Goal: Information Seeking & Learning: Learn about a topic

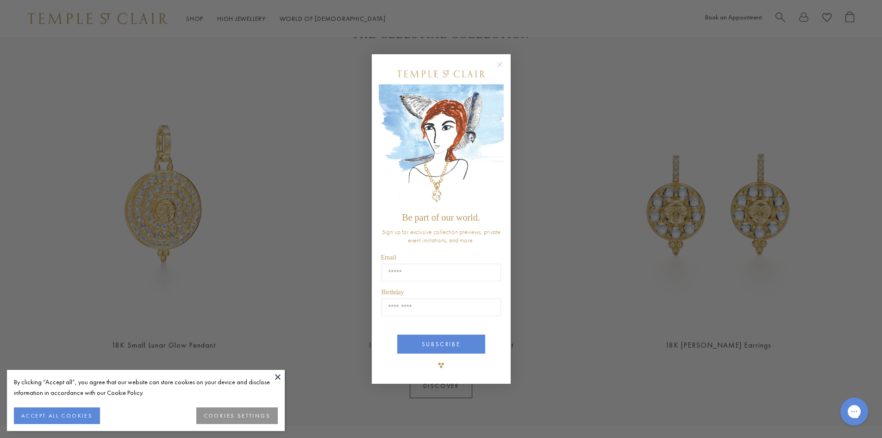
scroll to position [371, 0]
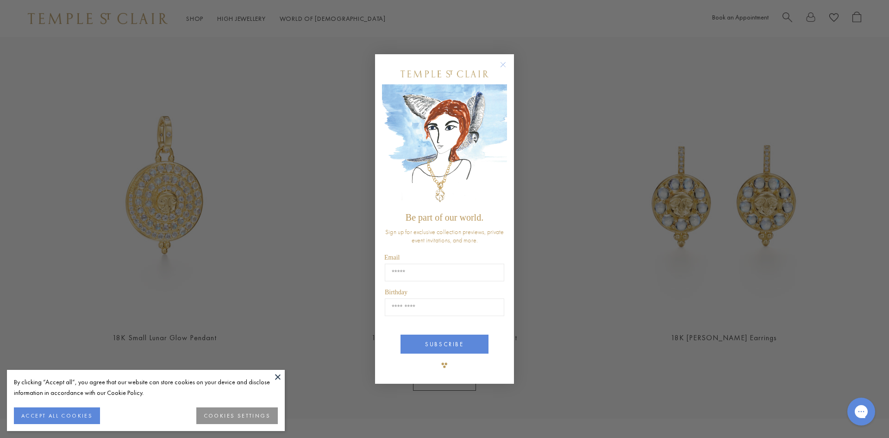
click at [505, 61] on circle "Close dialog" at bounding box center [503, 64] width 11 height 11
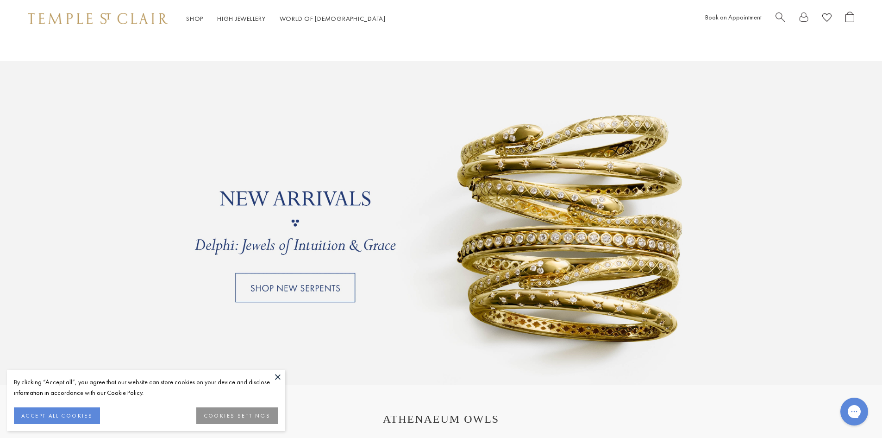
scroll to position [787, 0]
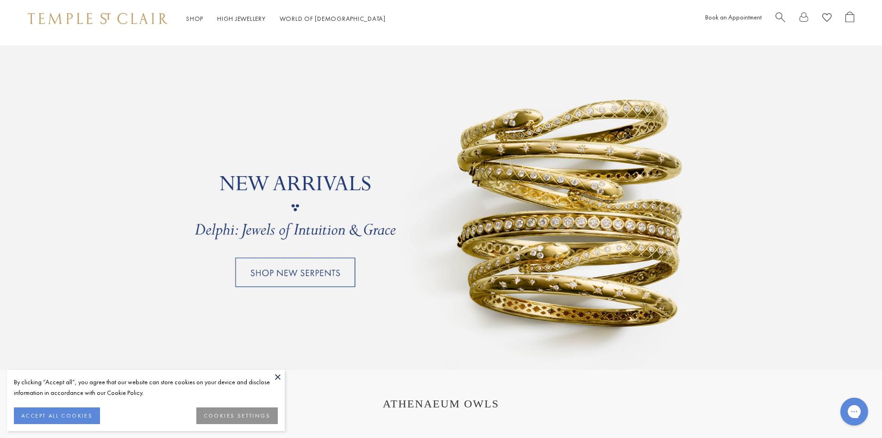
click at [279, 377] on button at bounding box center [278, 377] width 14 height 14
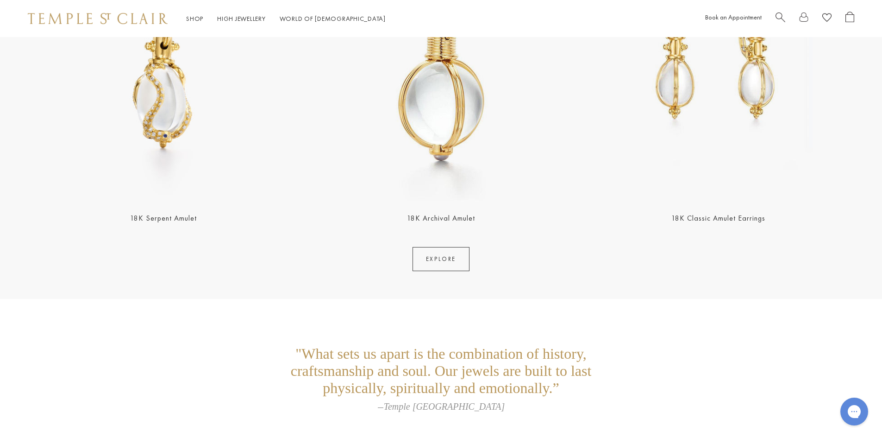
scroll to position [2173, 0]
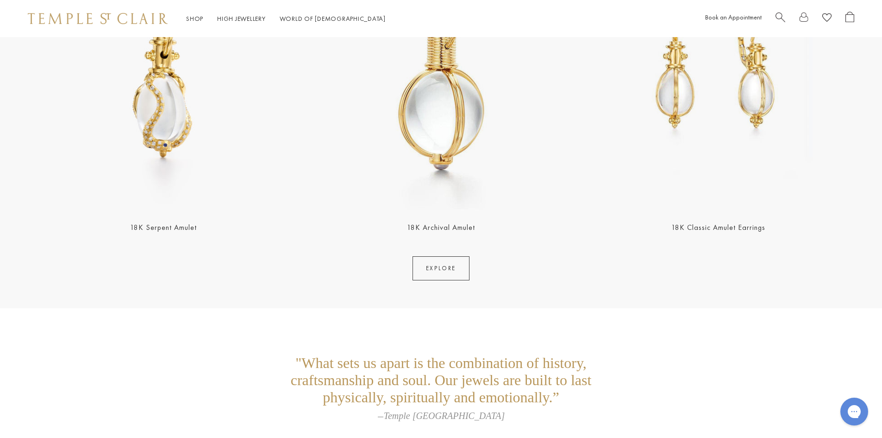
click at [778, 15] on span "Search" at bounding box center [781, 17] width 10 height 10
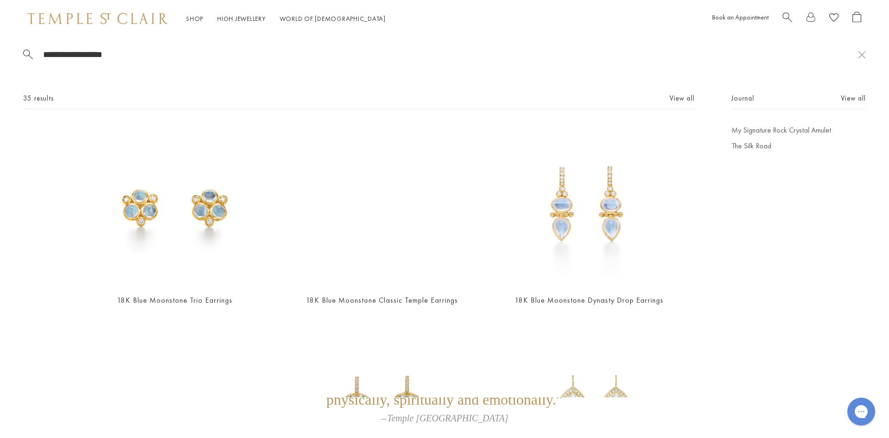
scroll to position [0, 0]
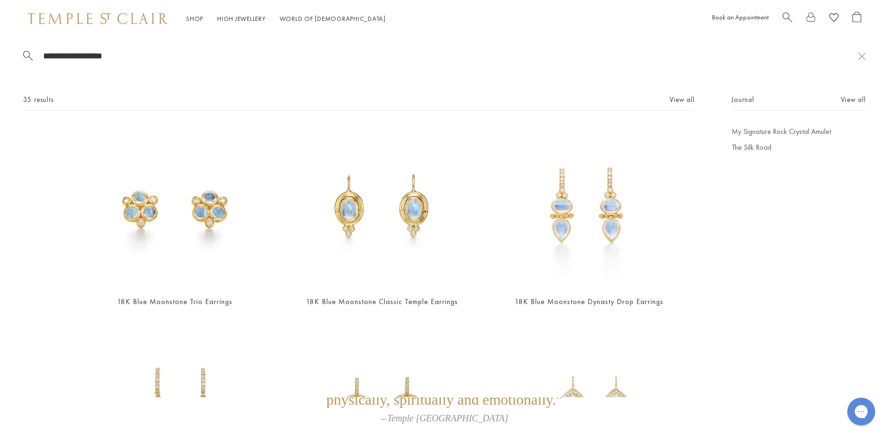
click at [791, 18] on span "Search" at bounding box center [788, 17] width 10 height 10
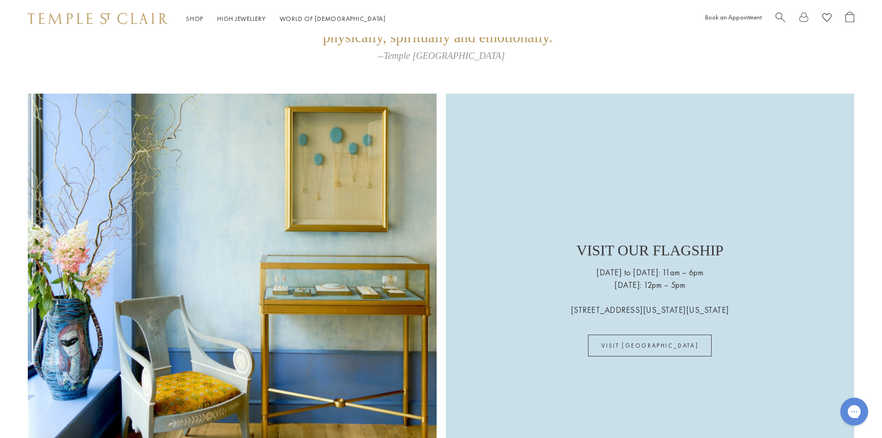
scroll to position [2556, 0]
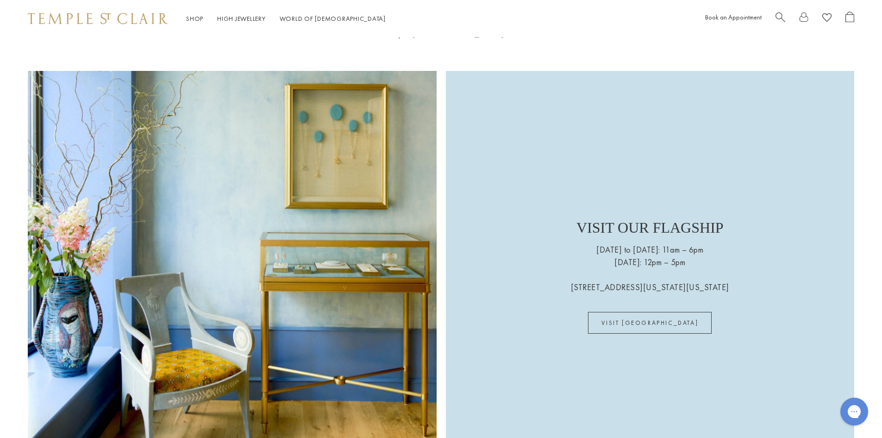
click at [777, 19] on span "Search" at bounding box center [781, 17] width 10 height 10
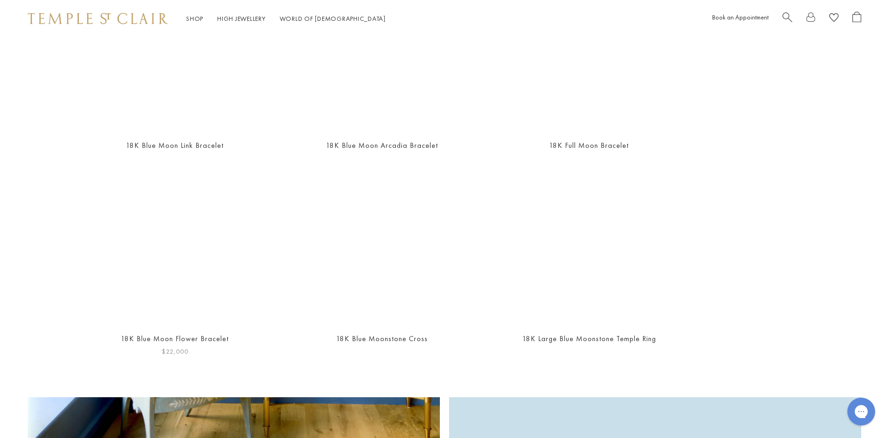
scroll to position [113, 0]
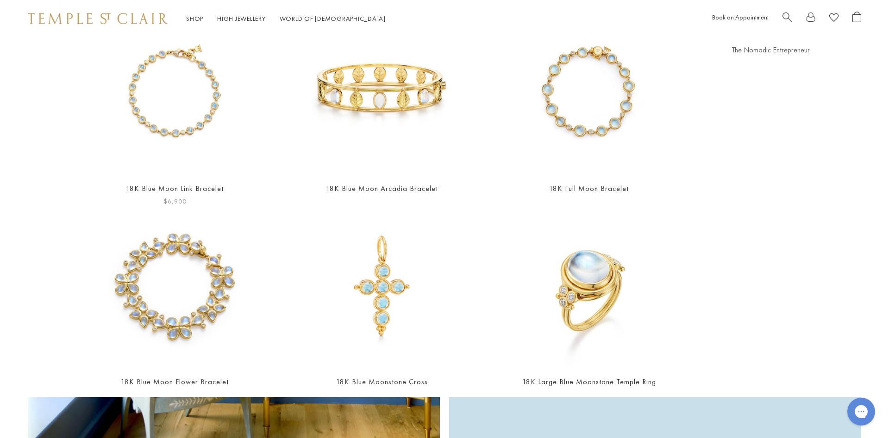
type input "**********"
click at [154, 161] on img at bounding box center [174, 93] width 161 height 161
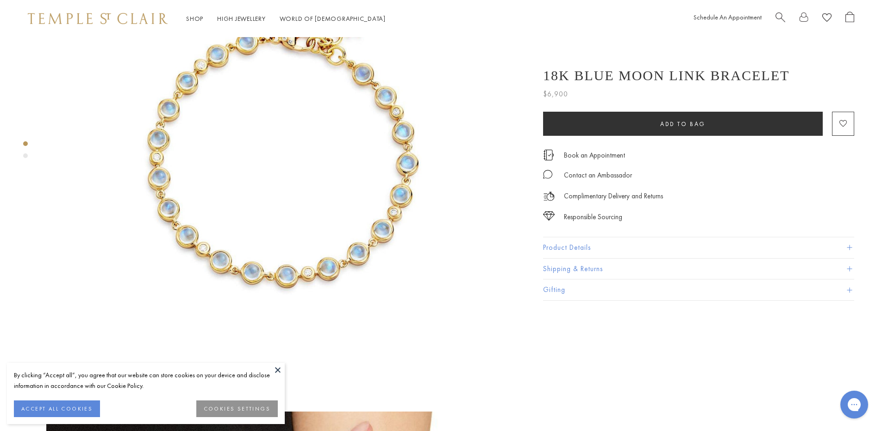
scroll to position [46, 0]
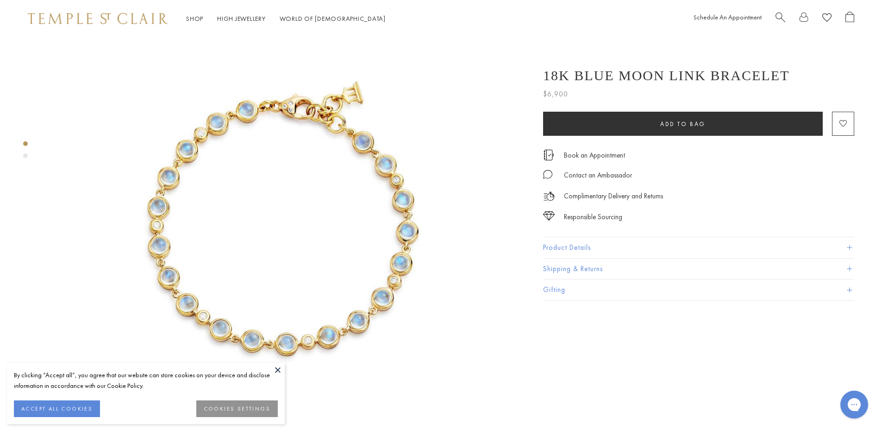
click at [171, 170] on img at bounding box center [283, 228] width 475 height 475
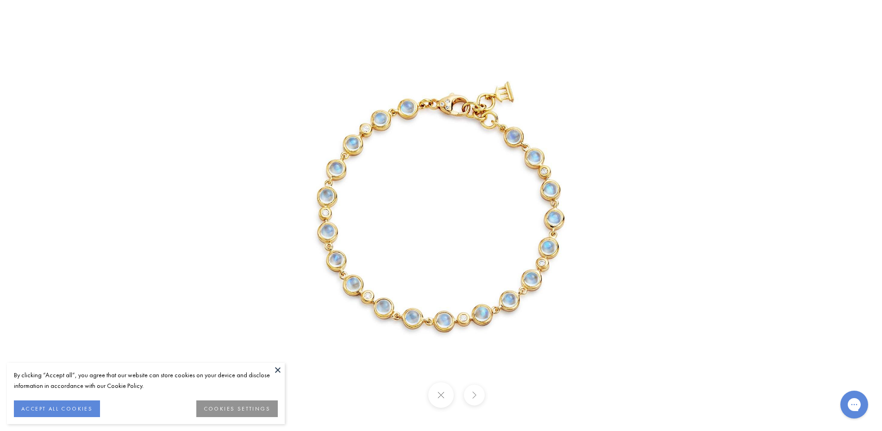
click at [349, 217] on img at bounding box center [441, 215] width 433 height 433
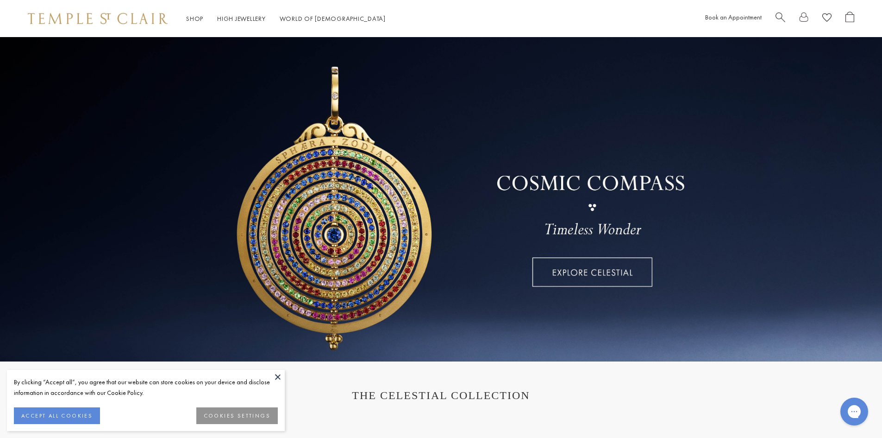
click at [781, 19] on span "Search" at bounding box center [781, 17] width 10 height 10
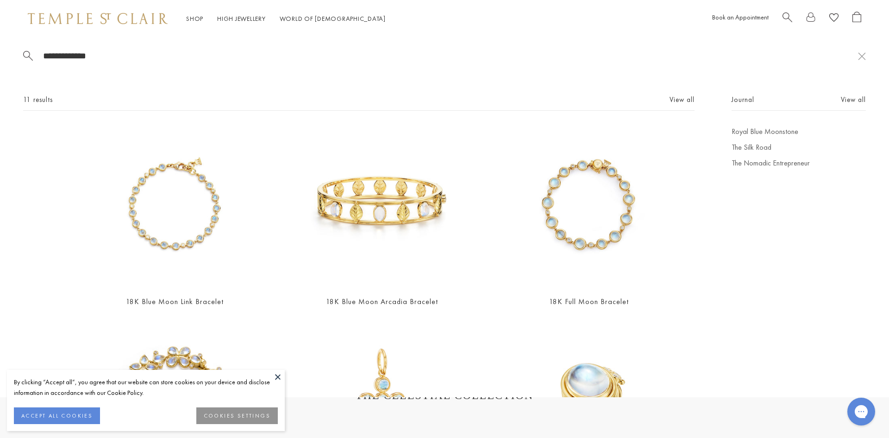
type input "**********"
click at [590, 257] on img at bounding box center [589, 206] width 161 height 161
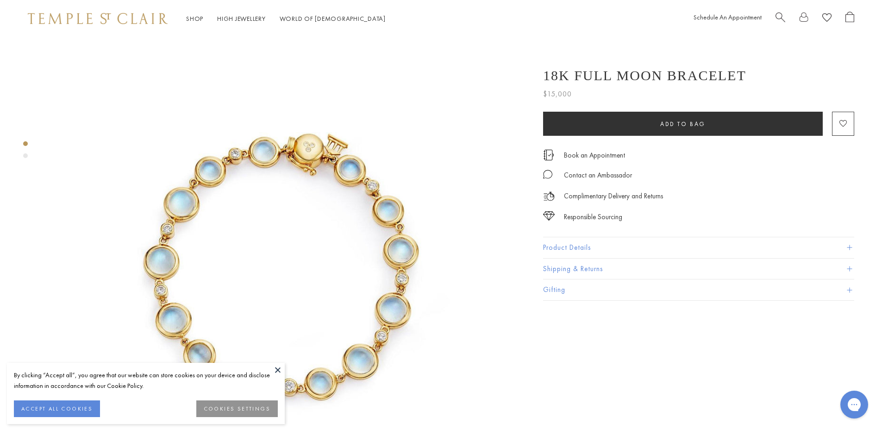
click at [276, 371] on button at bounding box center [278, 370] width 14 height 14
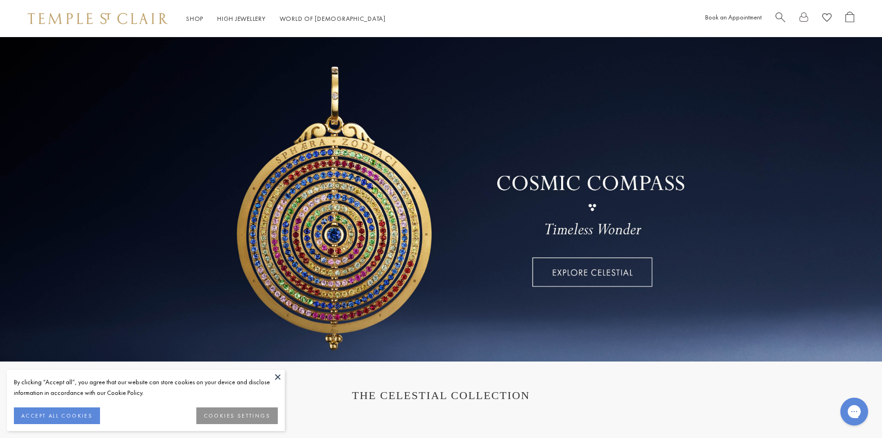
click at [779, 15] on span "Search" at bounding box center [781, 17] width 10 height 10
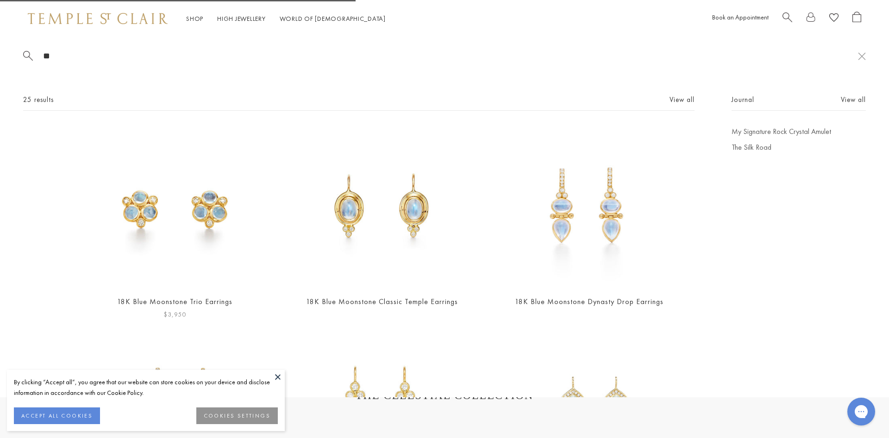
type input "*"
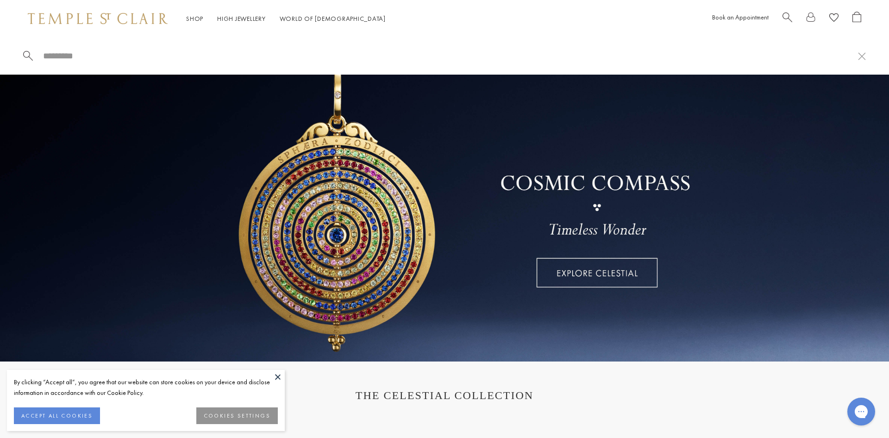
click at [781, 15] on div "Book an Appointment" at bounding box center [786, 19] width 149 height 14
click at [786, 16] on span "Search" at bounding box center [788, 17] width 10 height 10
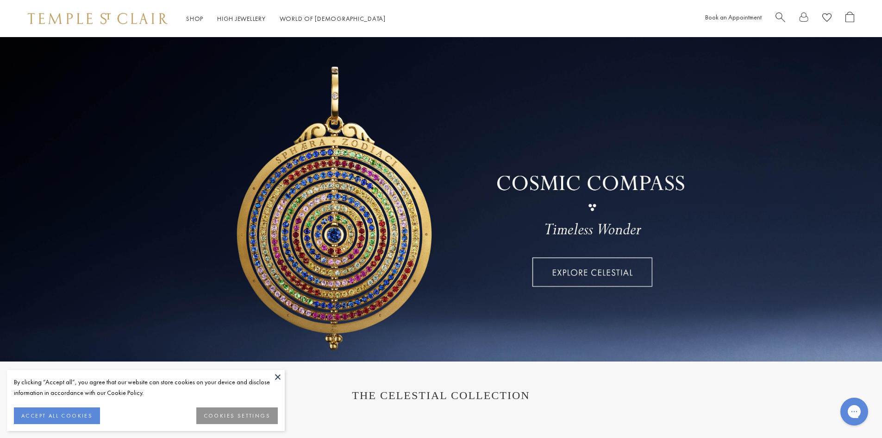
click at [786, 16] on div at bounding box center [815, 19] width 79 height 14
click at [781, 16] on span "Search" at bounding box center [781, 17] width 10 height 10
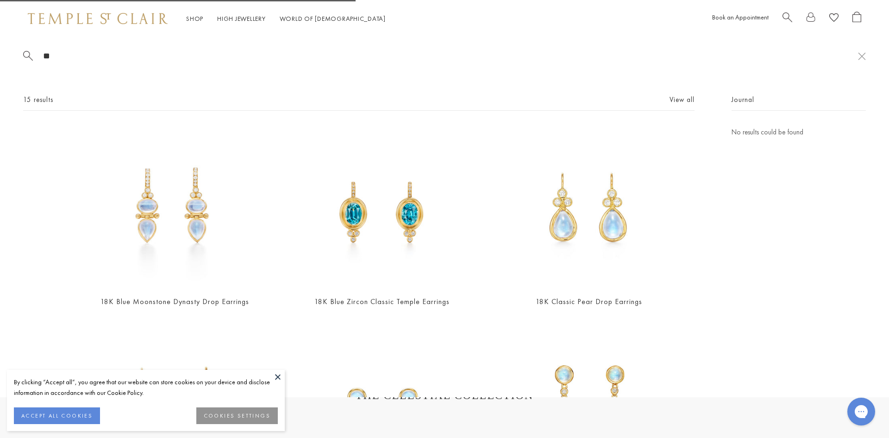
type input "*"
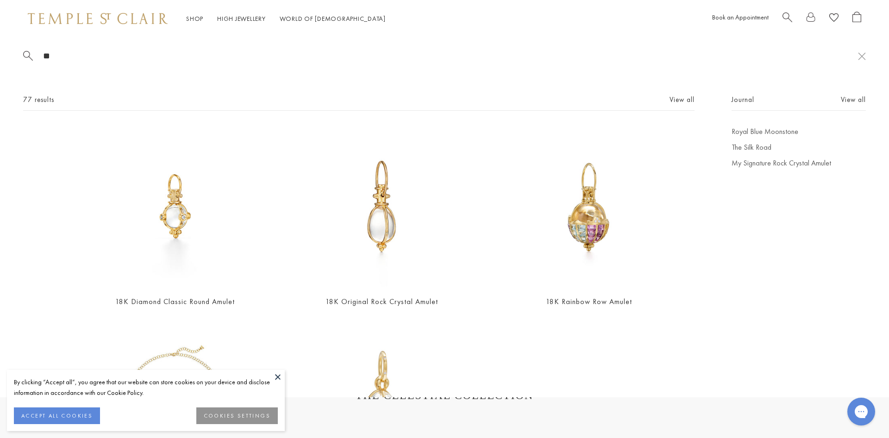
type input "*"
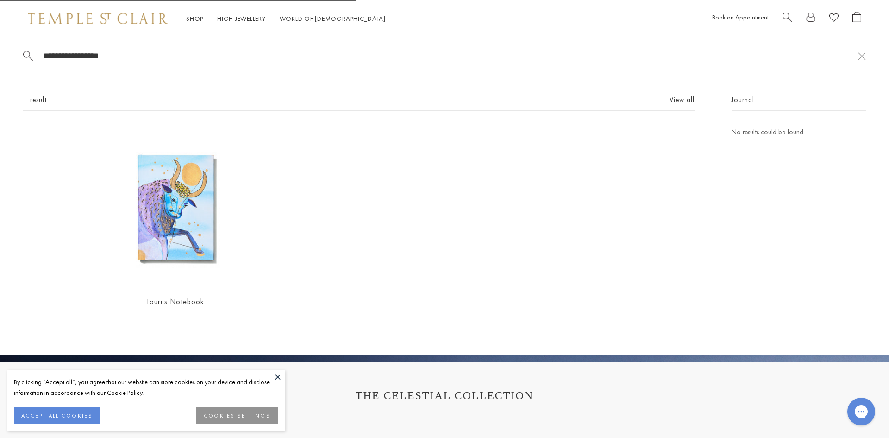
type input "**********"
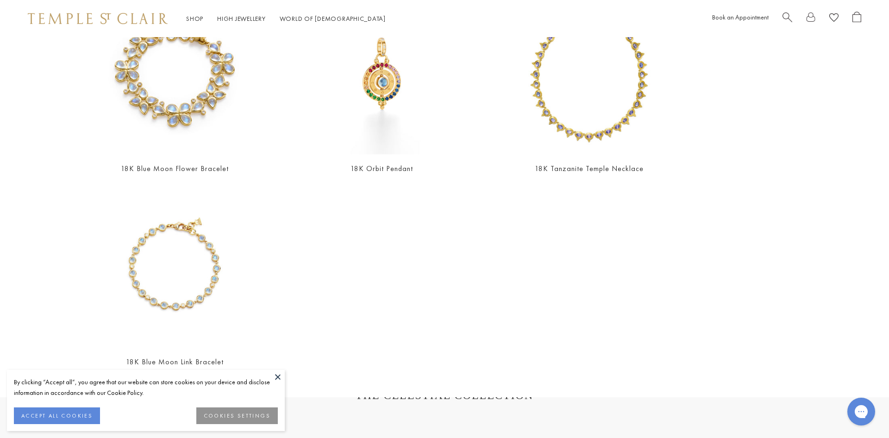
scroll to position [530, 0]
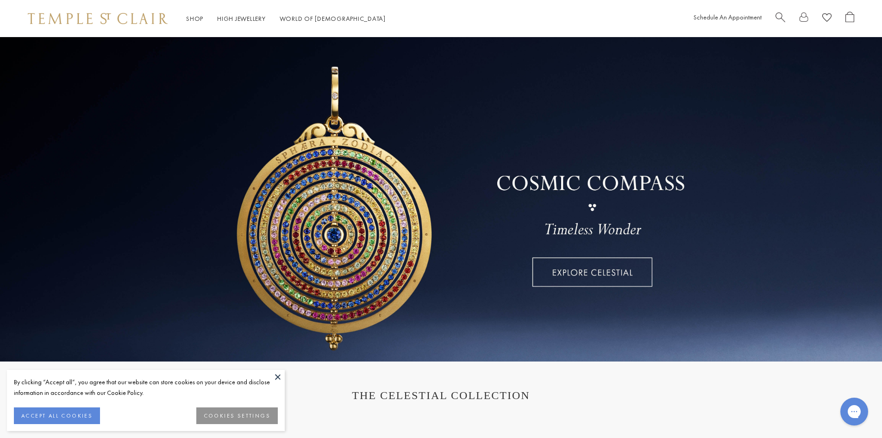
click at [783, 19] on span "Search" at bounding box center [781, 17] width 10 height 10
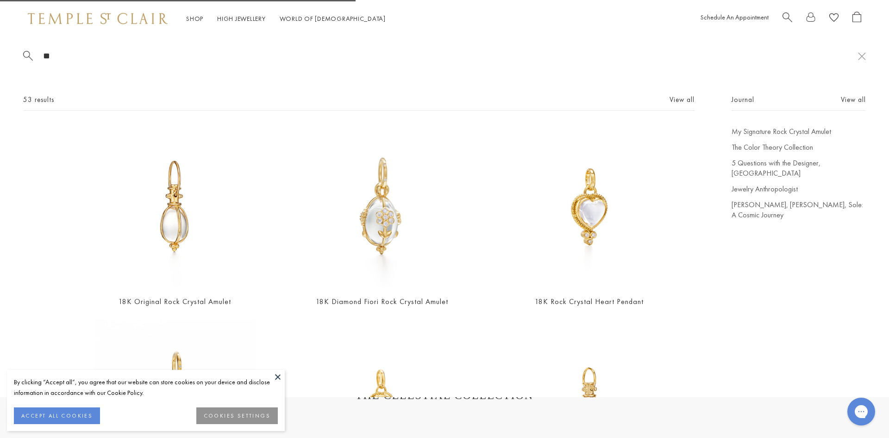
type input "*"
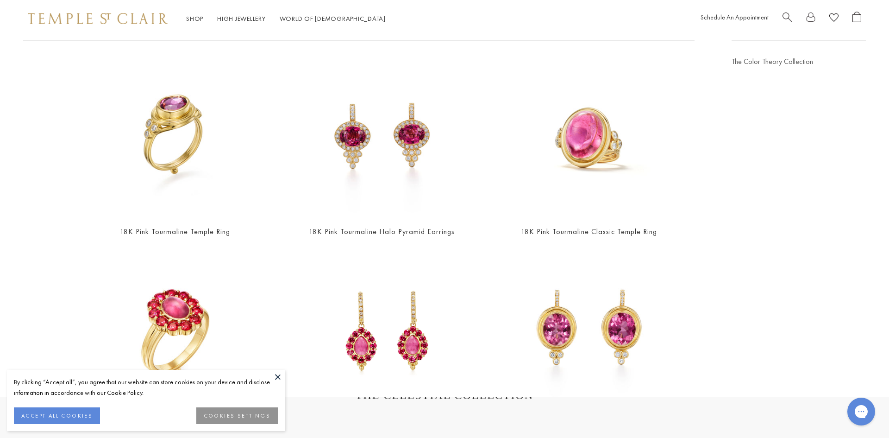
scroll to position [31, 0]
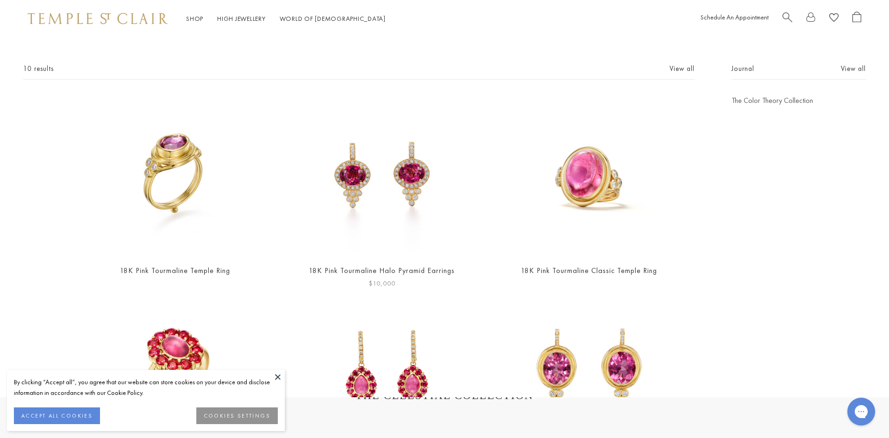
type input "**********"
click at [374, 223] on img at bounding box center [381, 175] width 161 height 161
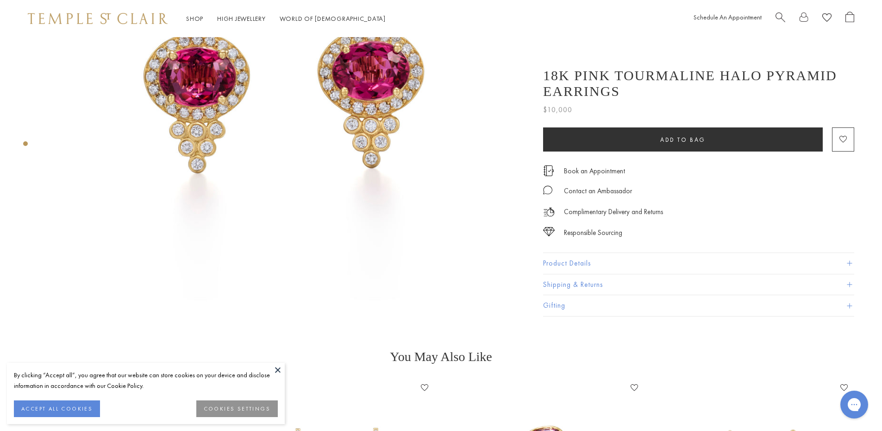
scroll to position [185, 0]
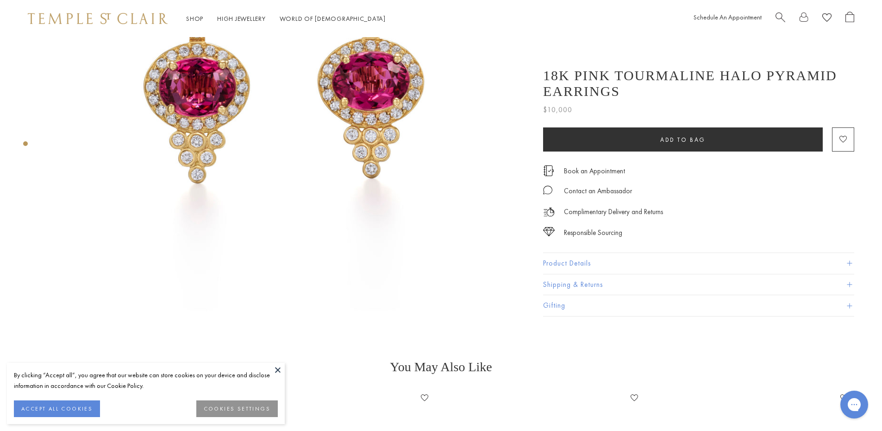
click at [557, 268] on button "Product Details" at bounding box center [698, 263] width 311 height 21
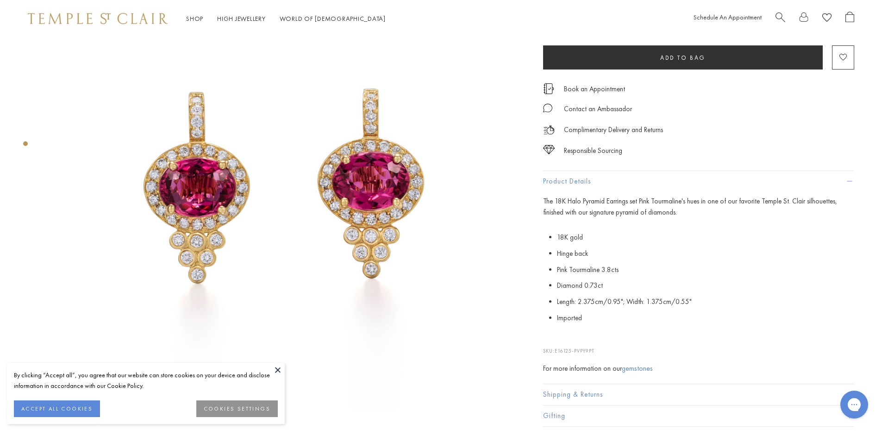
scroll to position [0, 0]
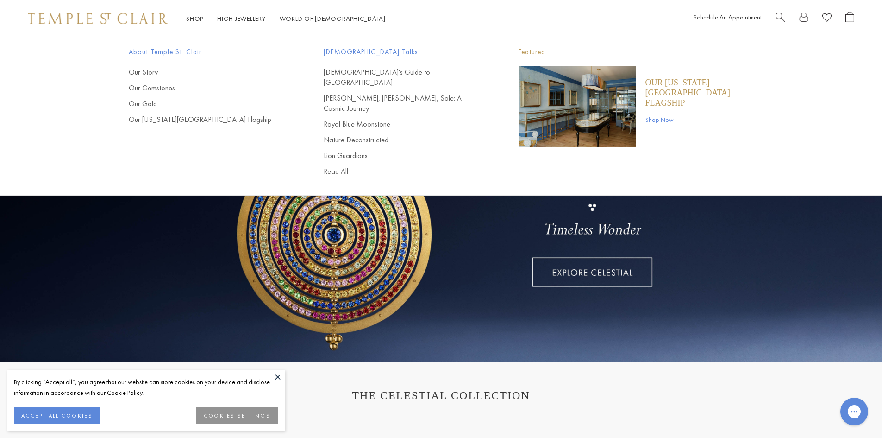
click at [777, 15] on span "Search" at bounding box center [781, 17] width 10 height 10
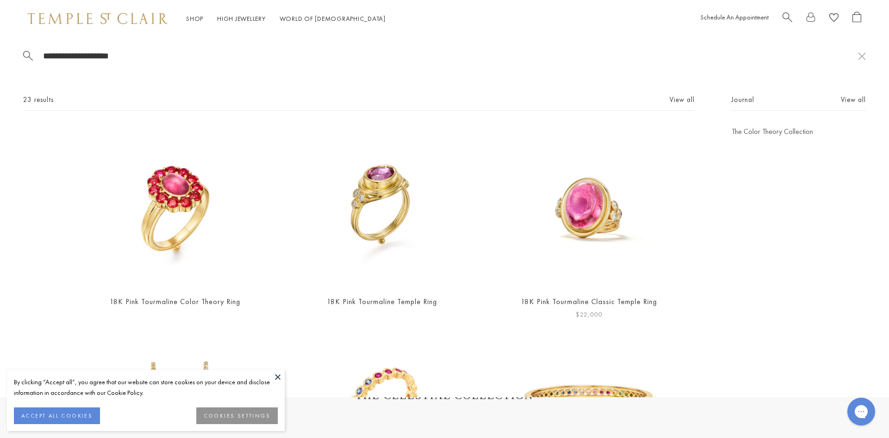
type input "**********"
click at [574, 229] on img at bounding box center [589, 206] width 161 height 161
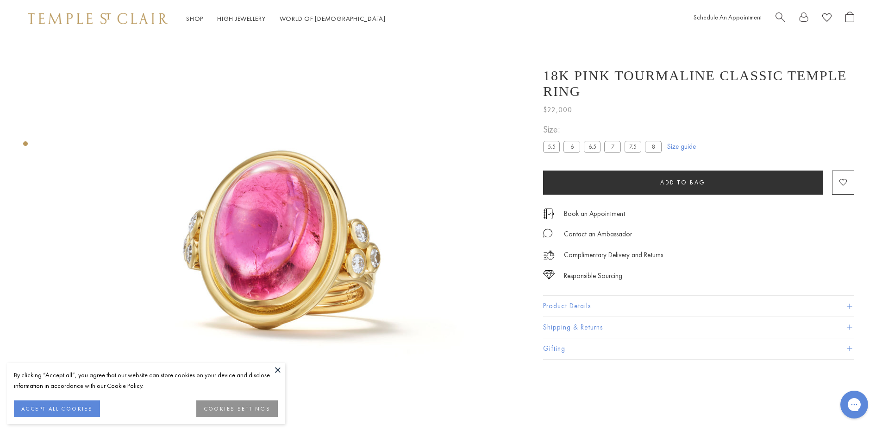
click at [548, 295] on button "Product Details" at bounding box center [698, 305] width 311 height 21
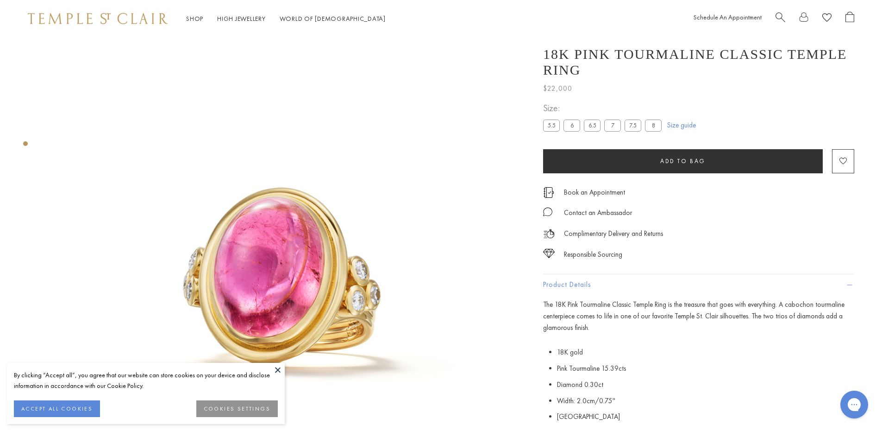
scroll to position [46, 0]
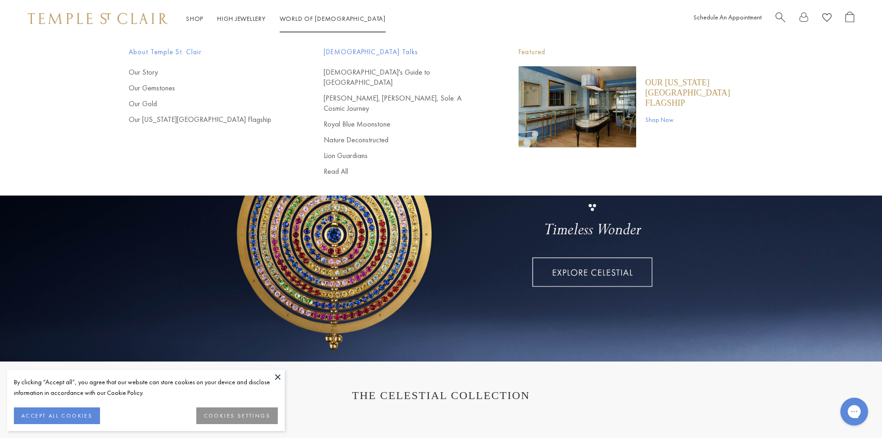
click at [779, 19] on span "Search" at bounding box center [781, 17] width 10 height 10
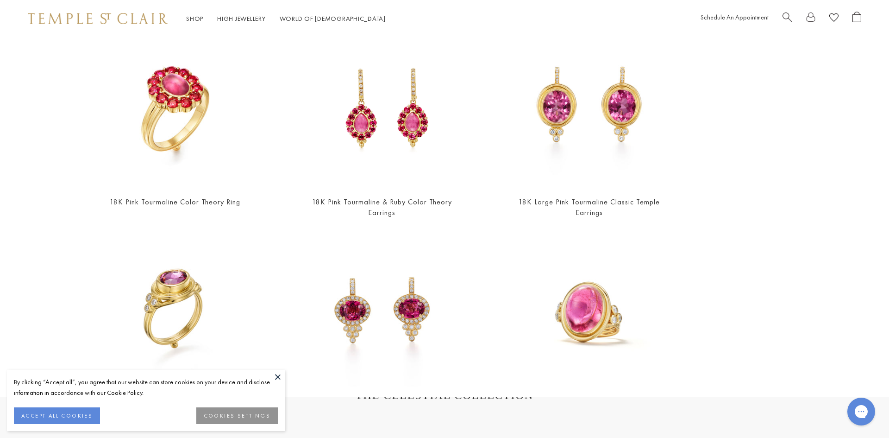
scroll to position [185, 0]
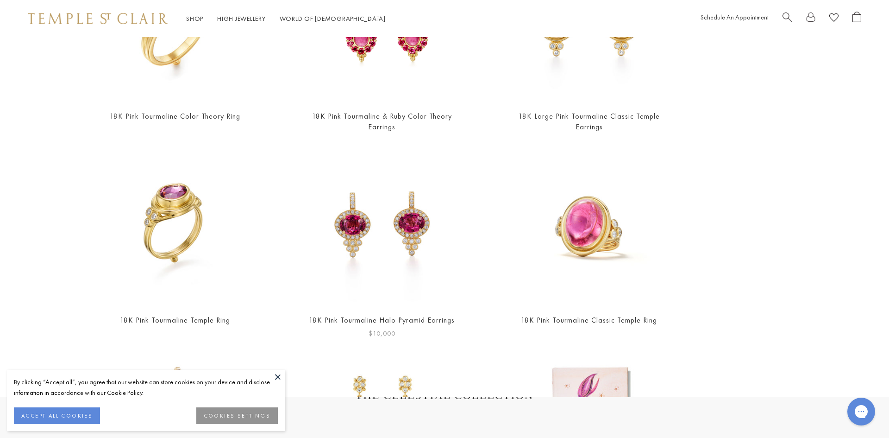
type input "**********"
click at [359, 280] on img at bounding box center [381, 225] width 161 height 161
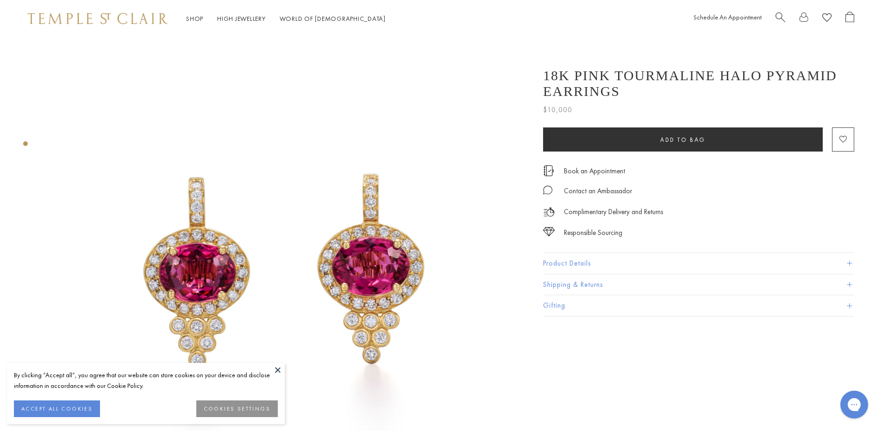
click at [548, 263] on button "Product Details" at bounding box center [698, 263] width 311 height 21
